Goal: Information Seeking & Learning: Learn about a topic

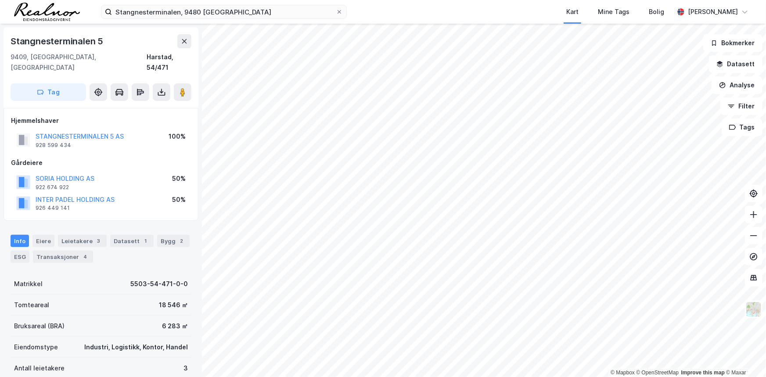
scroll to position [1, 0]
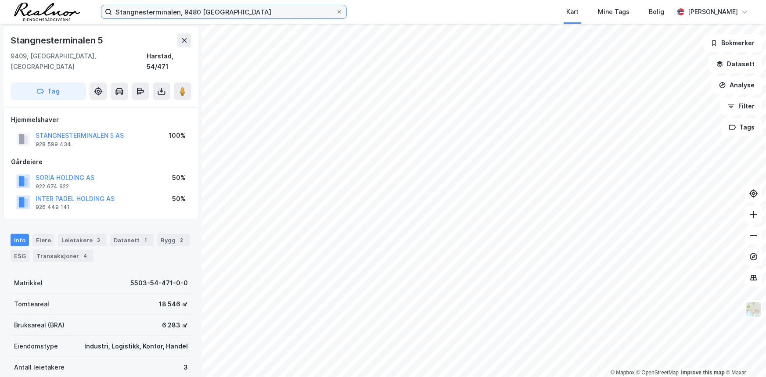
click at [290, 14] on input "Stangnesterminalen, 9480 [GEOGRAPHIC_DATA]" at bounding box center [224, 11] width 224 height 13
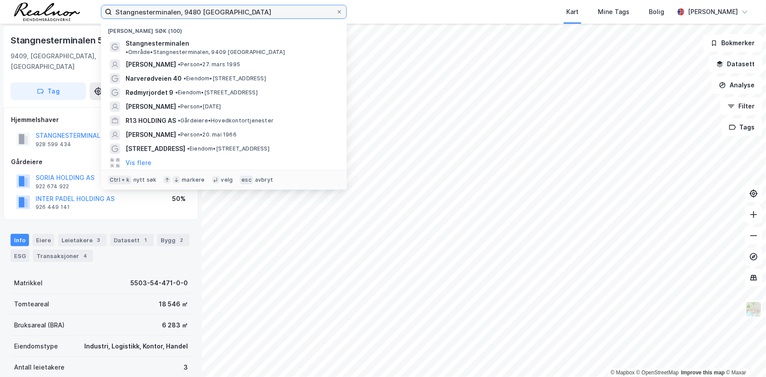
click at [290, 14] on input "Stangnesterminalen, 9480 [GEOGRAPHIC_DATA]" at bounding box center [224, 11] width 224 height 13
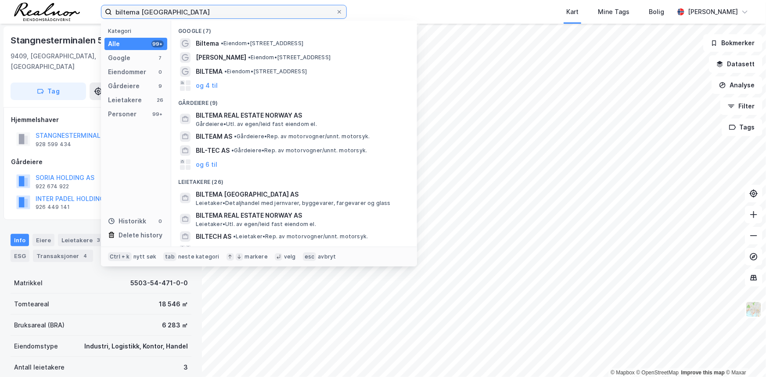
type input "biltema [GEOGRAPHIC_DATA]"
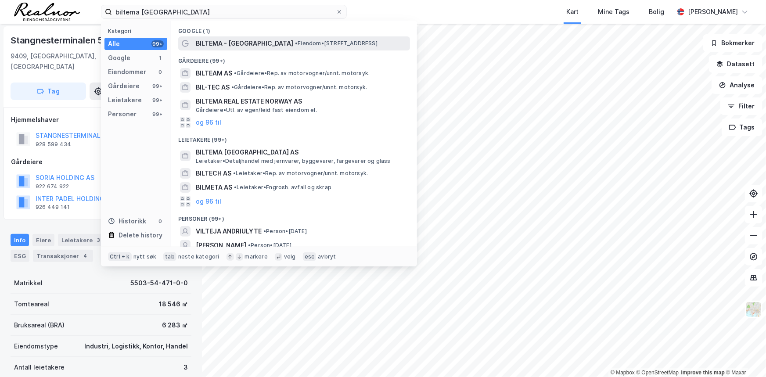
click at [284, 47] on div "BILTEMA - [GEOGRAPHIC_DATA] • Eiendom • [STREET_ADDRESS]" at bounding box center [302, 43] width 212 height 11
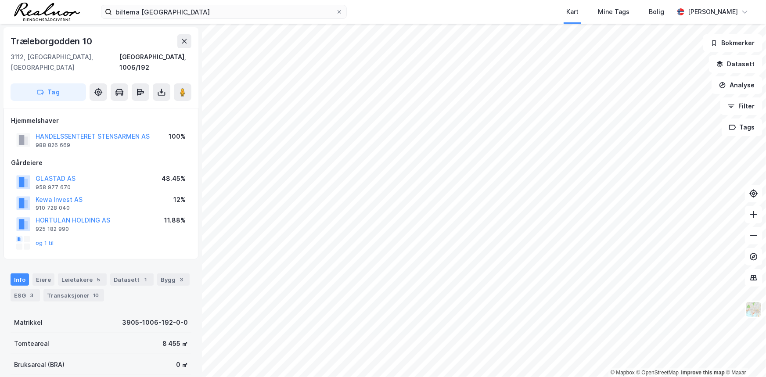
scroll to position [1, 0]
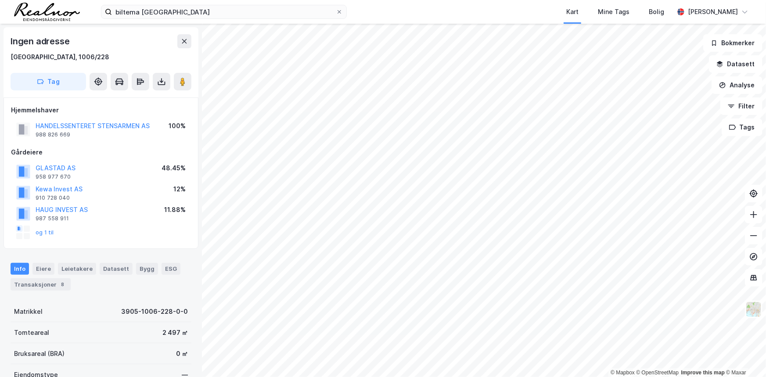
scroll to position [1, 0]
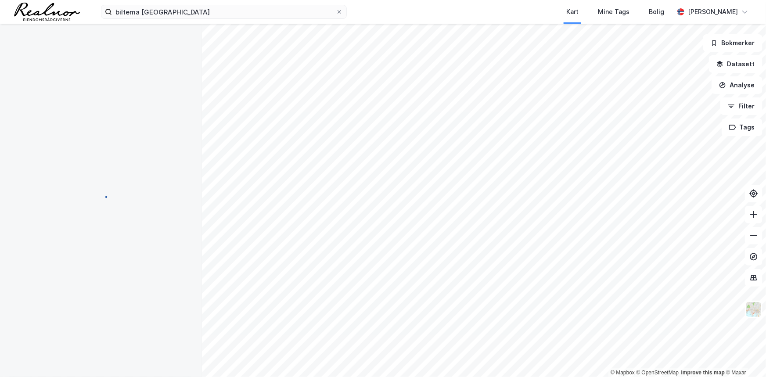
scroll to position [1, 0]
